Goal: Task Accomplishment & Management: Manage account settings

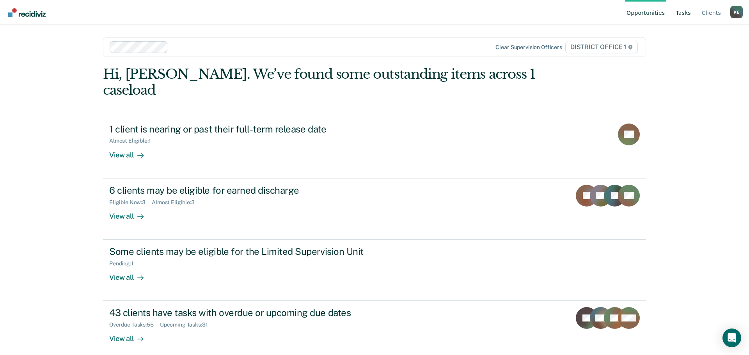
click at [684, 17] on link "Tasks" at bounding box center [683, 12] width 18 height 25
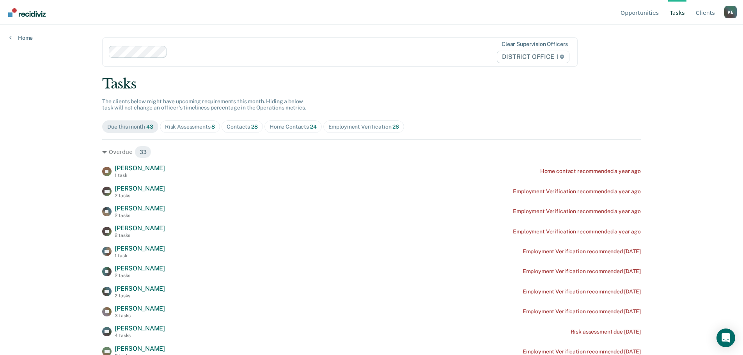
click at [192, 131] on span "Risk Assessments 8" at bounding box center [190, 127] width 60 height 12
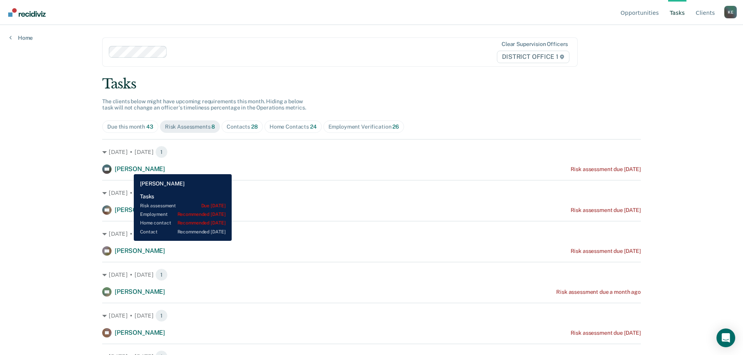
click at [128, 169] on span "[PERSON_NAME]" at bounding box center [140, 168] width 50 height 7
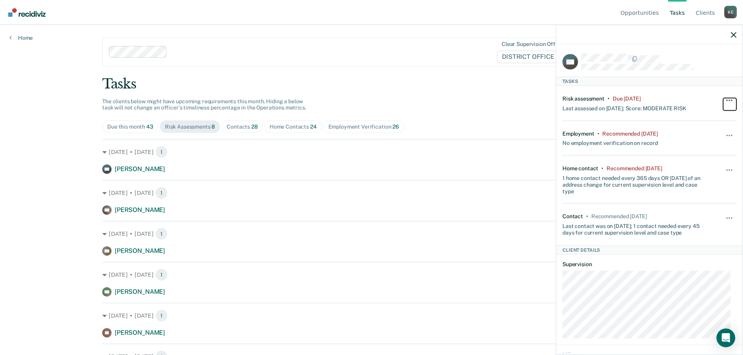
click at [723, 99] on button "button" at bounding box center [729, 104] width 13 height 12
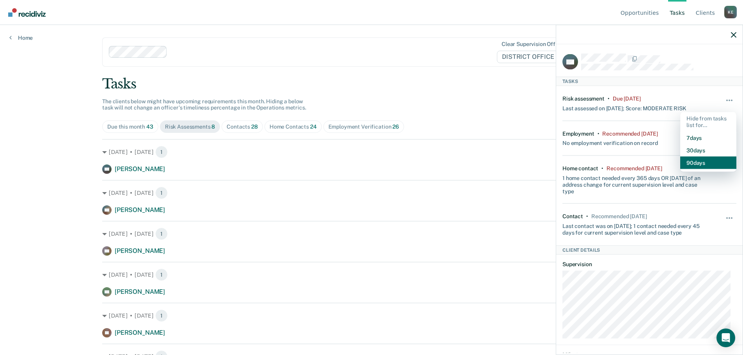
click at [693, 160] on button "90 days" at bounding box center [708, 162] width 56 height 12
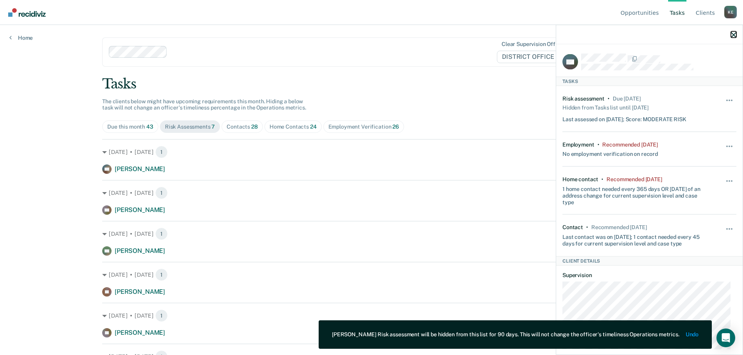
click at [735, 36] on icon "button" at bounding box center [733, 34] width 5 height 5
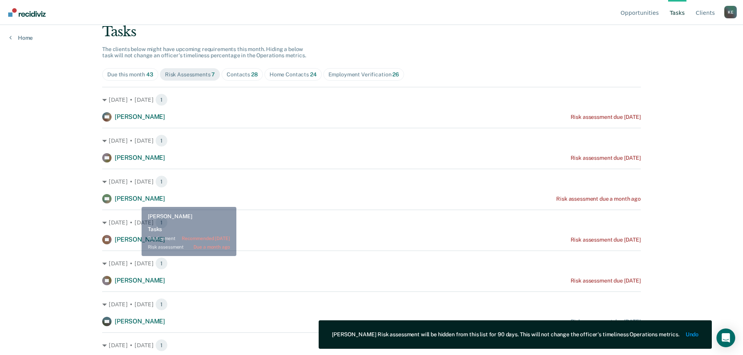
scroll to position [64, 0]
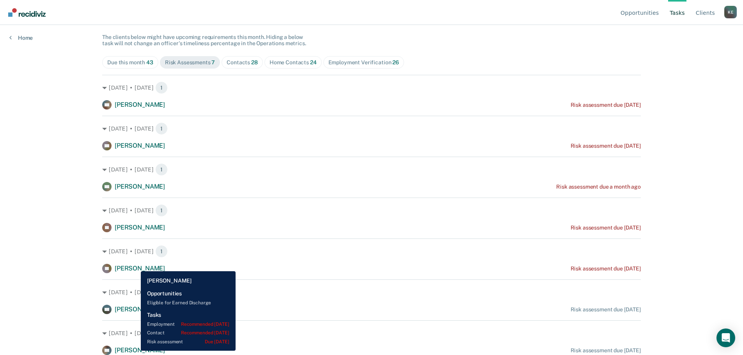
drag, startPoint x: 135, startPoint y: 266, endPoint x: 140, endPoint y: 263, distance: 5.6
click at [135, 266] on span "[PERSON_NAME]" at bounding box center [140, 268] width 50 height 7
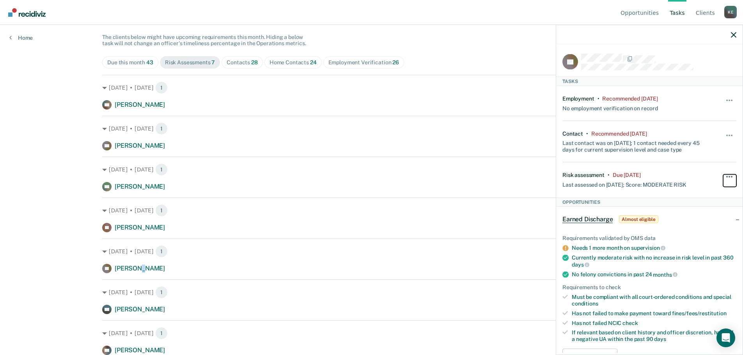
click at [729, 176] on span "button" at bounding box center [730, 177] width 2 height 2
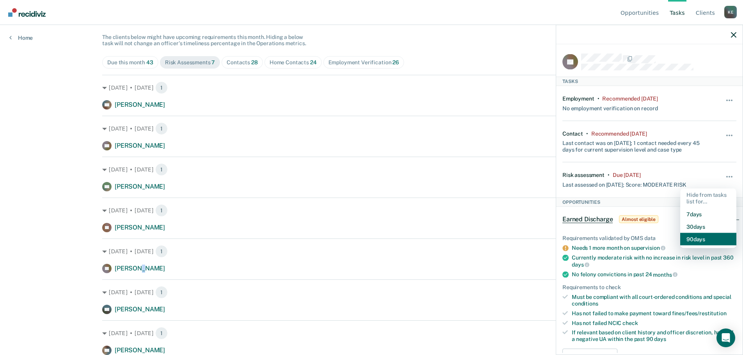
click at [689, 240] on button "90 days" at bounding box center [708, 239] width 56 height 12
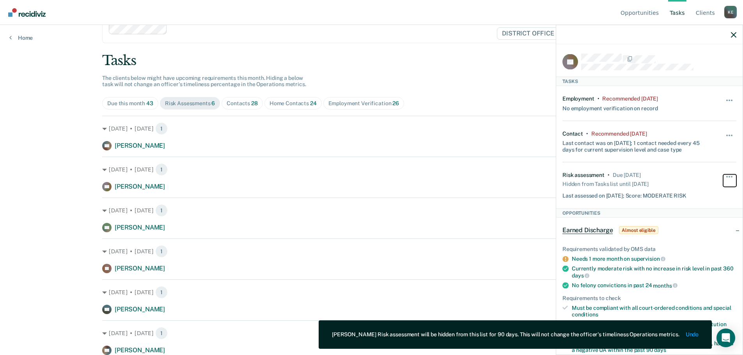
scroll to position [23, 0]
click at [733, 34] on icon "button" at bounding box center [733, 34] width 5 height 5
